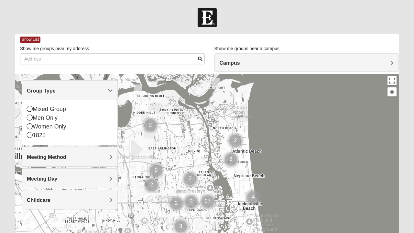
click at [30, 129] on div "Women Only" at bounding box center [70, 126] width 86 height 9
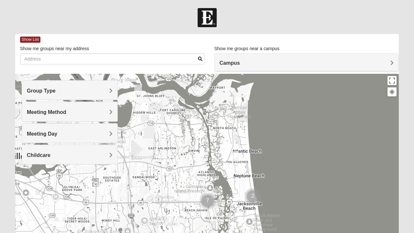
click at [61, 112] on span "Meeting Method" at bounding box center [46, 112] width 39 height 6
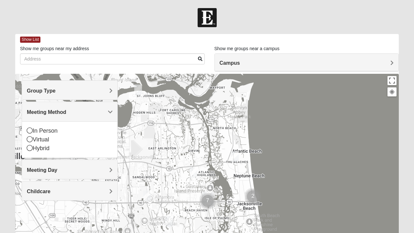
click at [33, 131] on div "In Person" at bounding box center [70, 131] width 86 height 9
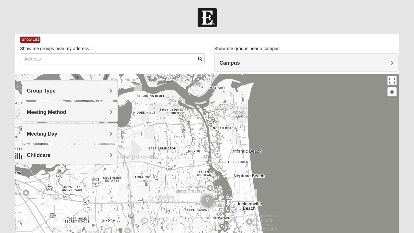
click at [113, 157] on div "Childcare" at bounding box center [69, 154] width 95 height 19
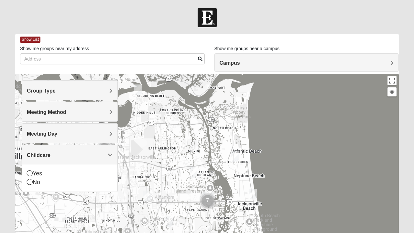
click at [32, 183] on icon at bounding box center [30, 182] width 6 height 6
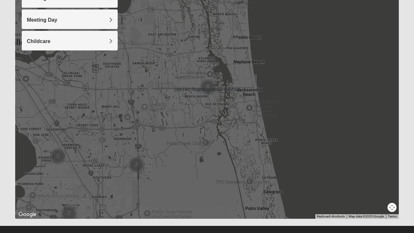
scroll to position [115, 0]
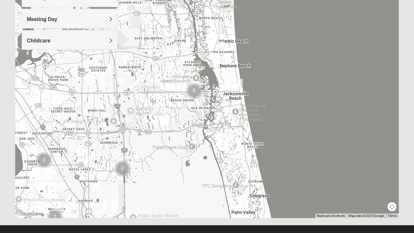
click at [224, 49] on img "Womens Foran 32233" at bounding box center [221, 47] width 13 height 16
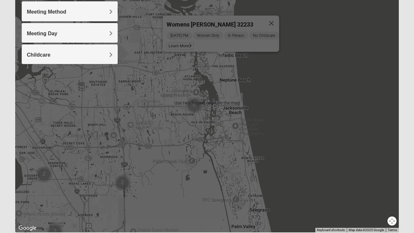
scroll to position [102, 0]
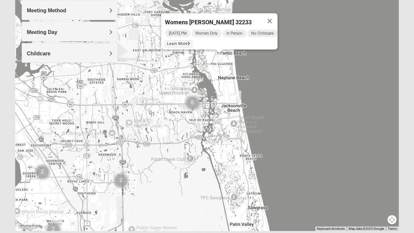
click at [177, 42] on span "Learn More" at bounding box center [178, 43] width 27 height 7
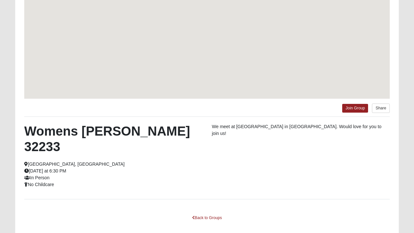
scroll to position [73, 0]
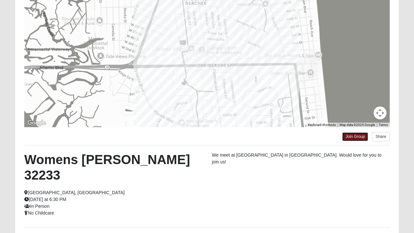
click at [357, 135] on link "Join Group" at bounding box center [355, 136] width 26 height 9
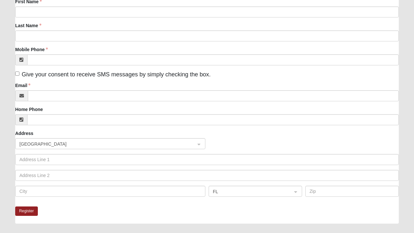
scroll to position [78, 0]
